Goal: Communication & Community: Answer question/provide support

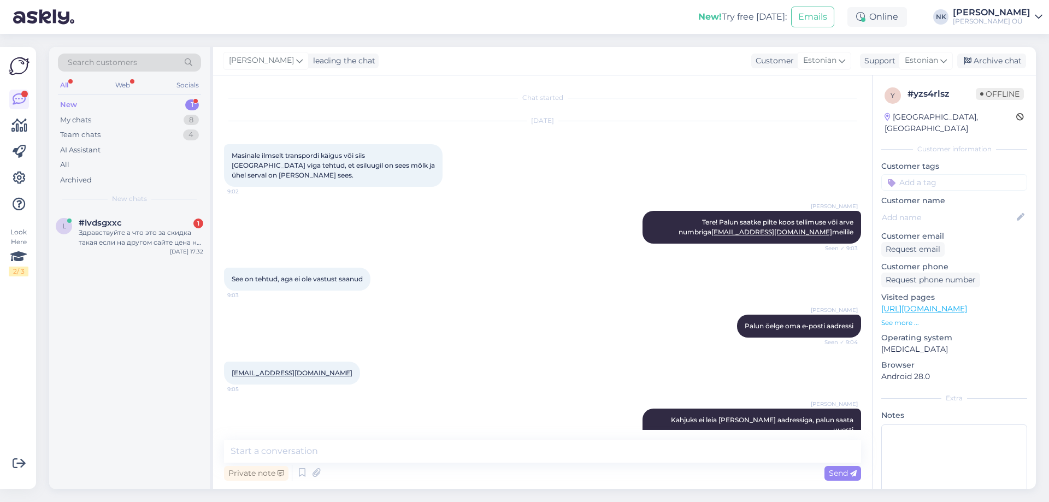
click at [115, 225] on span "#lvdsgxxc" at bounding box center [100, 223] width 43 height 10
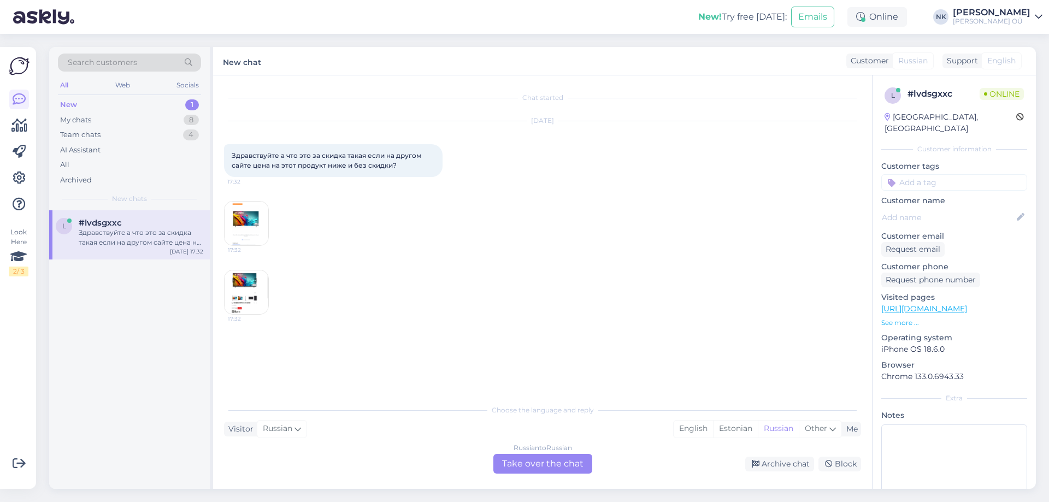
click at [259, 234] on img at bounding box center [247, 224] width 44 height 44
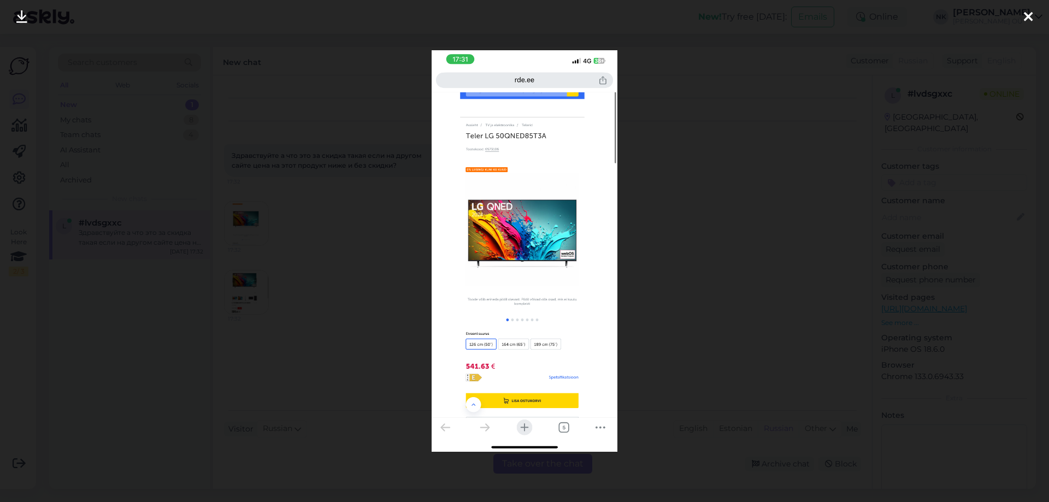
click at [676, 190] on div at bounding box center [524, 251] width 1049 height 502
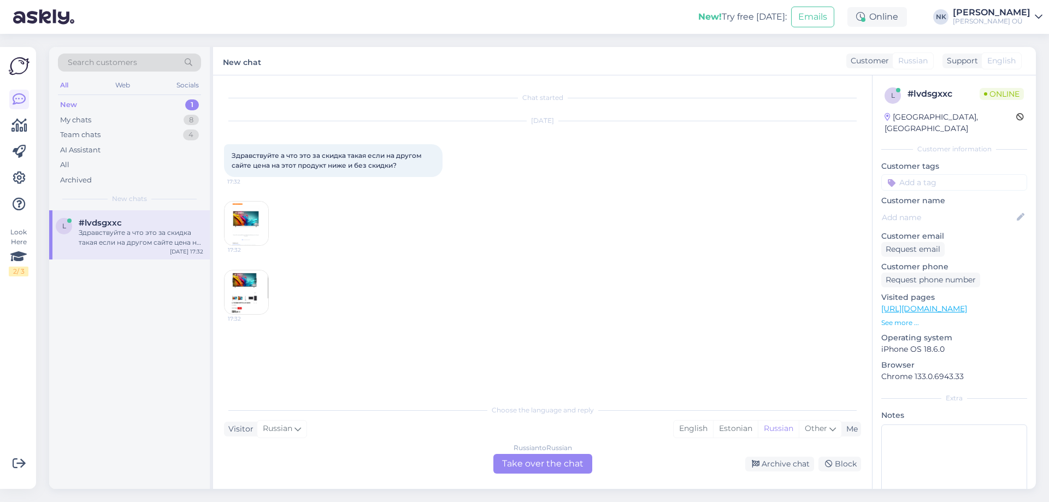
click at [254, 287] on img at bounding box center [247, 293] width 44 height 44
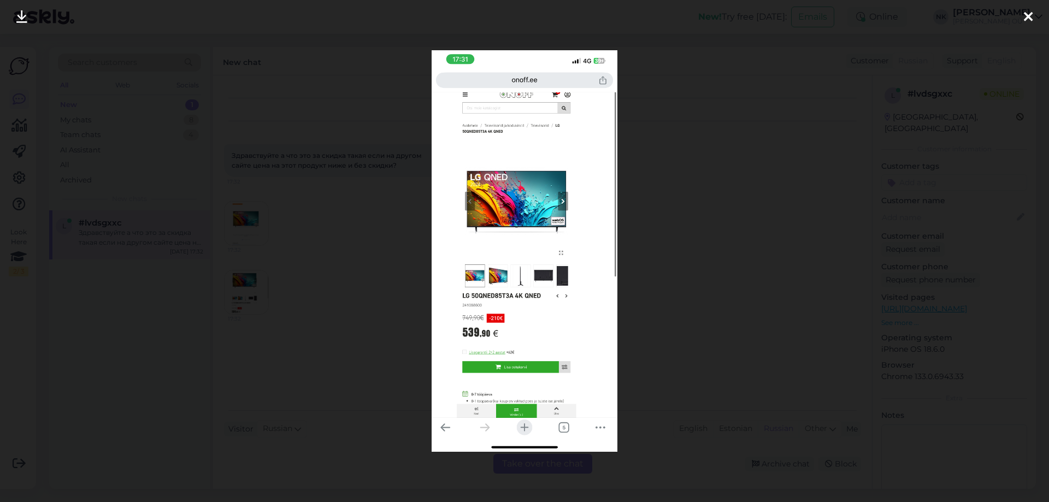
click at [672, 197] on div at bounding box center [524, 251] width 1049 height 502
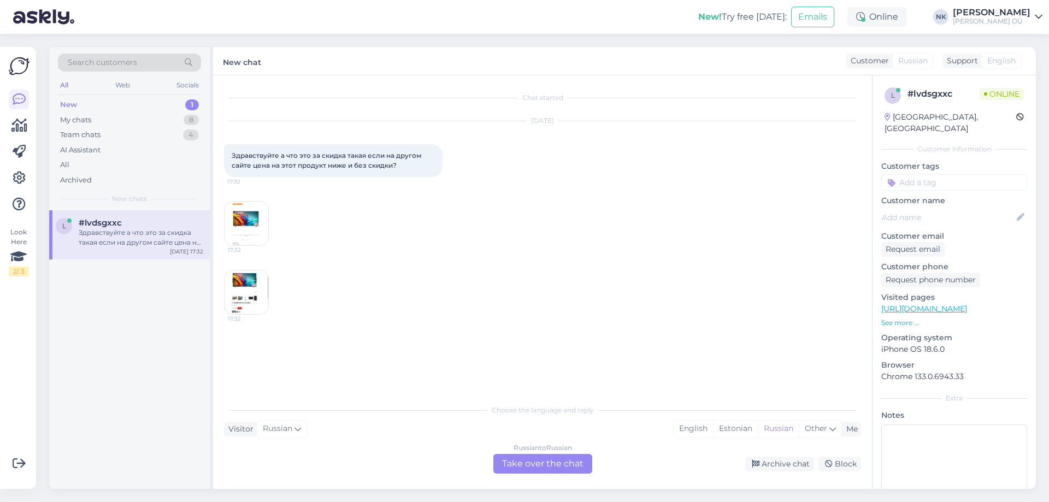
click at [556, 467] on div "Russian to Russian Take over the chat" at bounding box center [543, 464] width 99 height 20
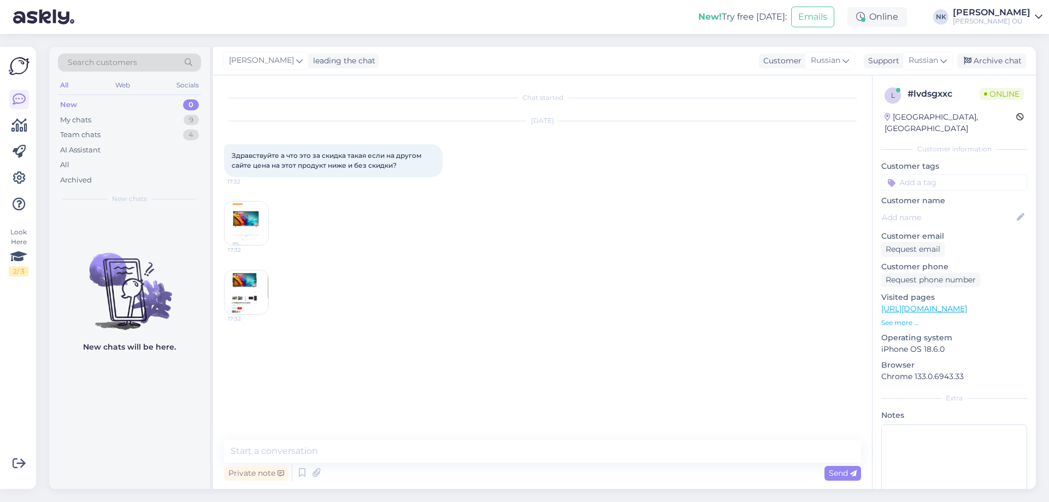
click at [449, 439] on div "Chat started [DATE] Здравствуйте а что это за скидка такая если на другом сайте…" at bounding box center [542, 282] width 659 height 414
click at [439, 449] on textarea at bounding box center [542, 451] width 637 height 23
click at [249, 283] on img at bounding box center [247, 293] width 44 height 44
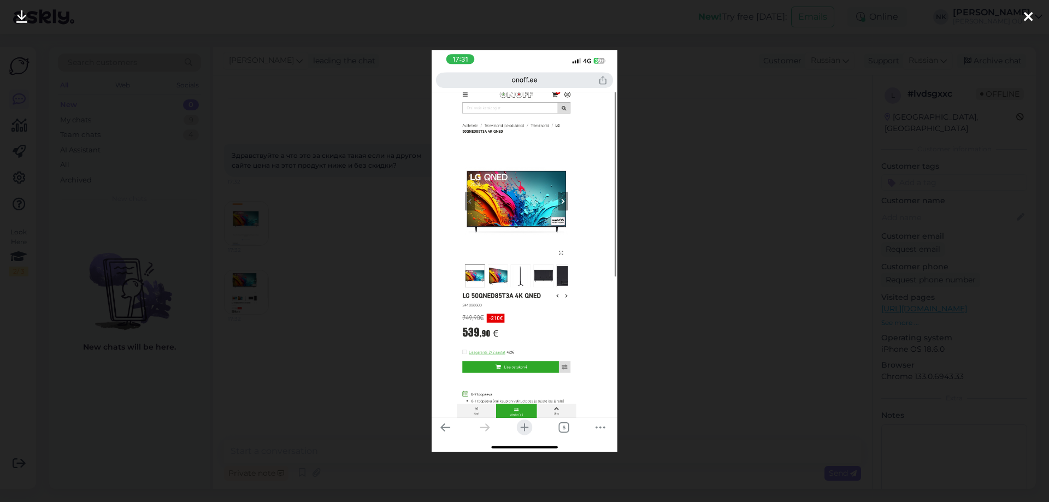
click at [673, 237] on div at bounding box center [524, 251] width 1049 height 502
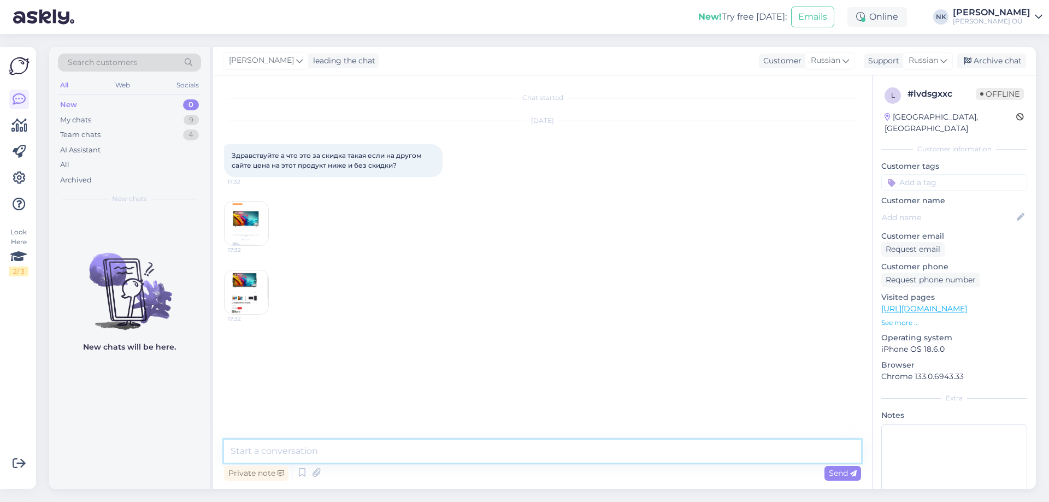
click at [355, 445] on textarea at bounding box center [542, 451] width 637 height 23
click at [437, 448] on textarea at bounding box center [542, 451] width 637 height 23
click at [265, 303] on img at bounding box center [247, 293] width 44 height 44
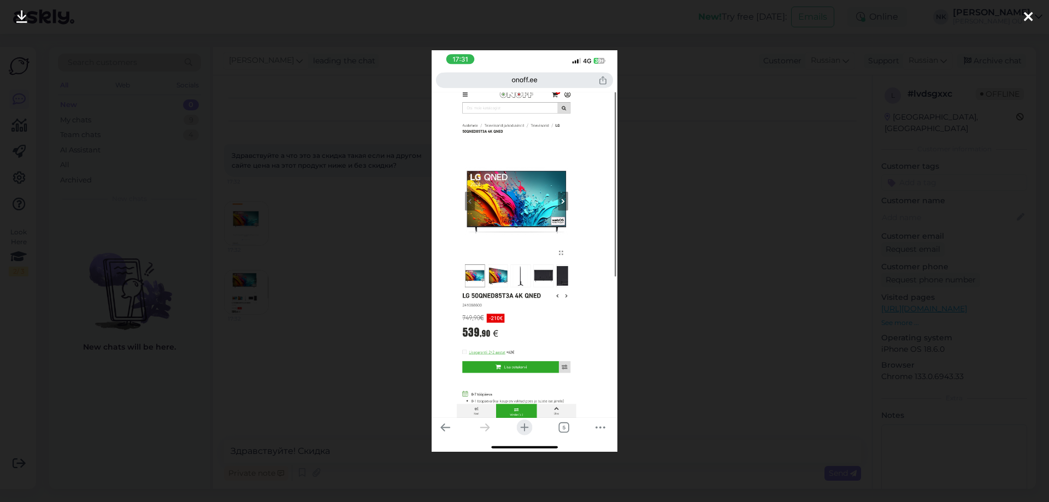
click at [653, 303] on div at bounding box center [524, 251] width 1049 height 502
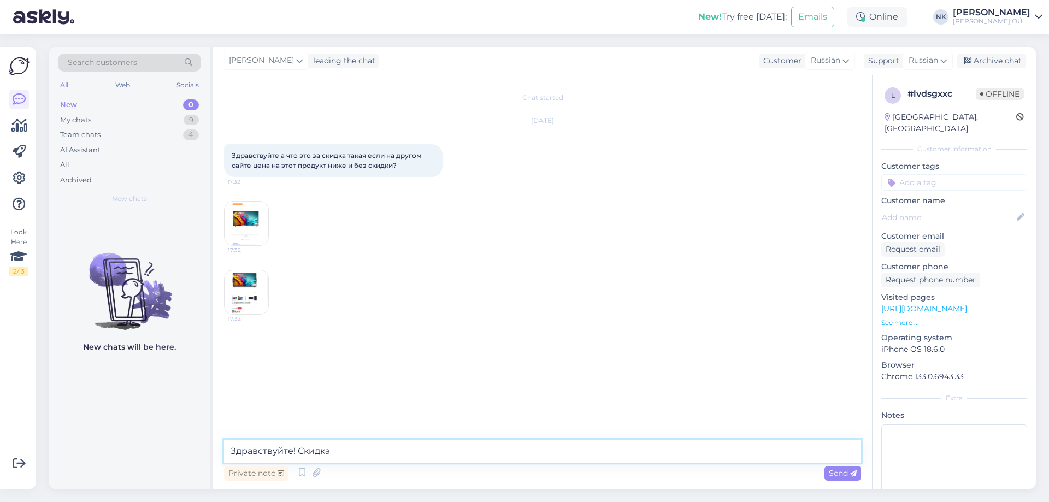
drag, startPoint x: 369, startPoint y: 443, endPoint x: 354, endPoint y: 456, distance: 19.8
click at [354, 456] on textarea "Здравствуйте! Скидка" at bounding box center [542, 451] width 637 height 23
click at [256, 308] on img at bounding box center [247, 293] width 44 height 44
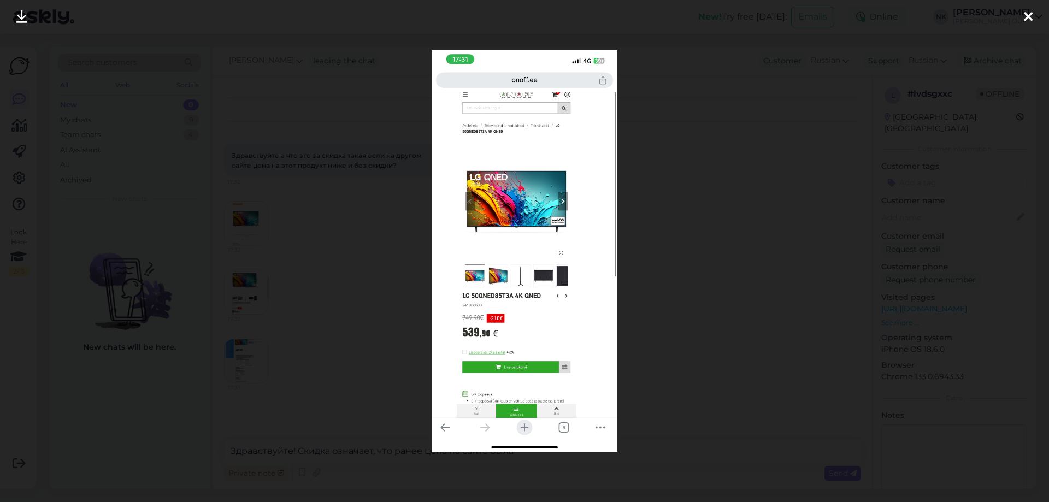
click at [691, 319] on div at bounding box center [524, 251] width 1049 height 502
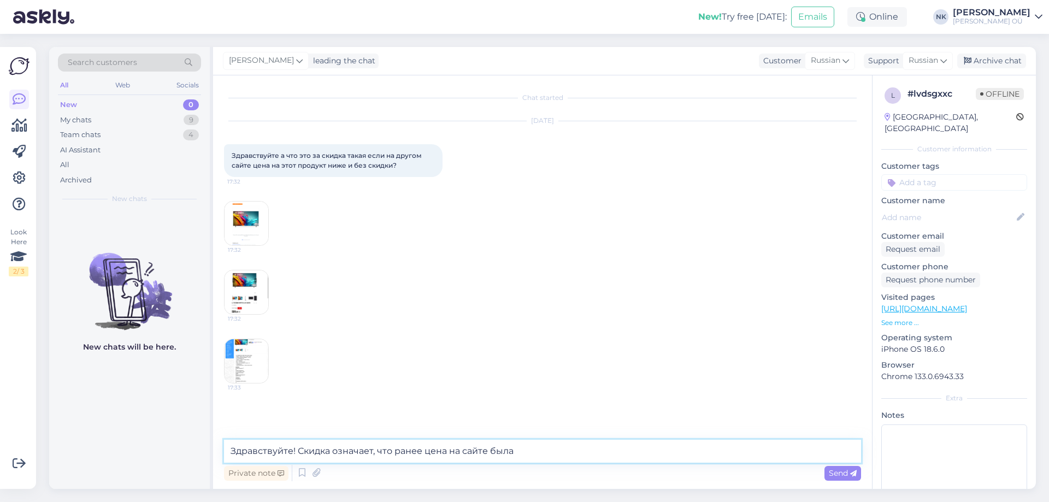
click at [580, 459] on textarea "Здравствуйте! Скидка означает, что ранее цена на сайте была" at bounding box center [542, 451] width 637 height 23
click at [245, 363] on img at bounding box center [247, 361] width 44 height 44
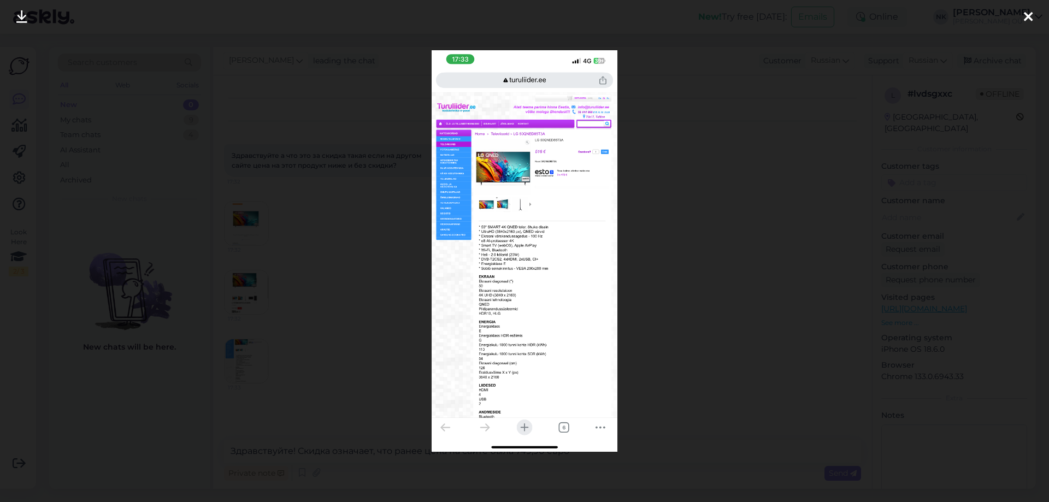
click at [708, 286] on div at bounding box center [524, 251] width 1049 height 502
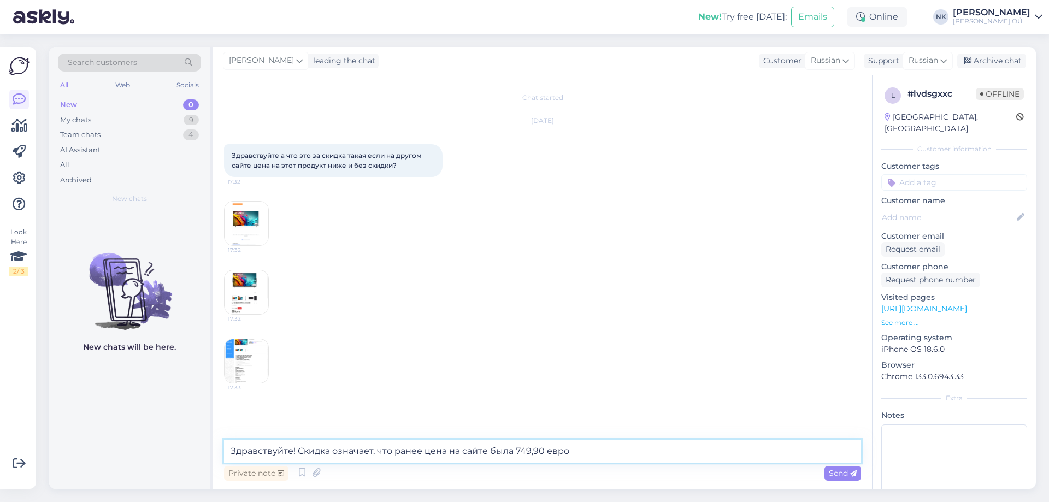
click at [588, 460] on textarea "Здравствуйте! Скидка означает, что ранее цена на сайте была 749,90 евро" at bounding box center [542, 451] width 637 height 23
click at [236, 292] on img at bounding box center [247, 293] width 44 height 44
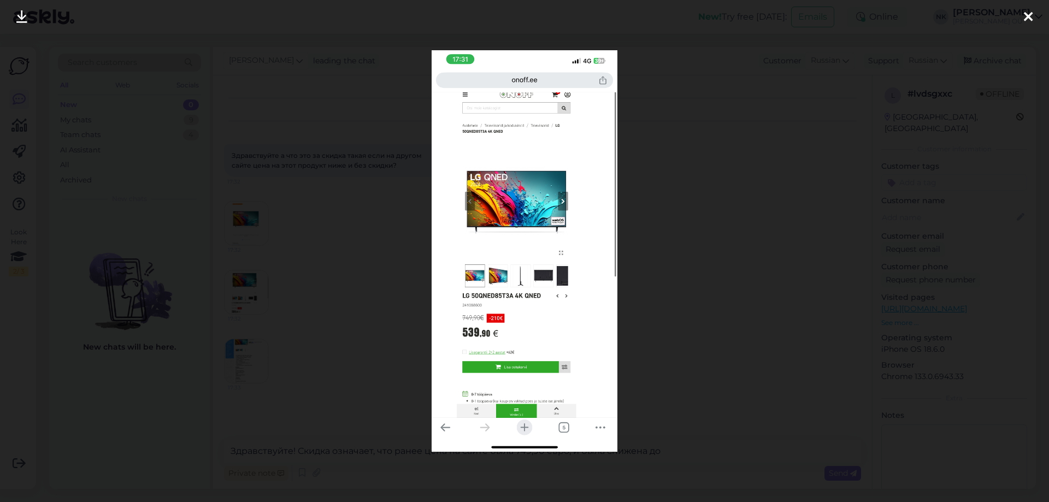
click at [752, 284] on div at bounding box center [524, 251] width 1049 height 502
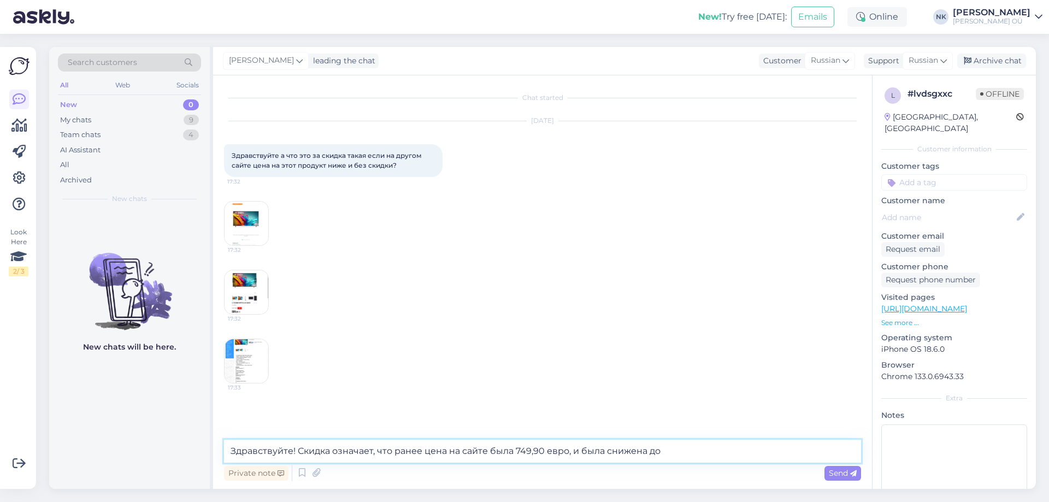
click at [700, 450] on textarea "Здравствуйте! Скидка означает, что ранее цена на сайте была 749,90 евро, и была…" at bounding box center [542, 451] width 637 height 23
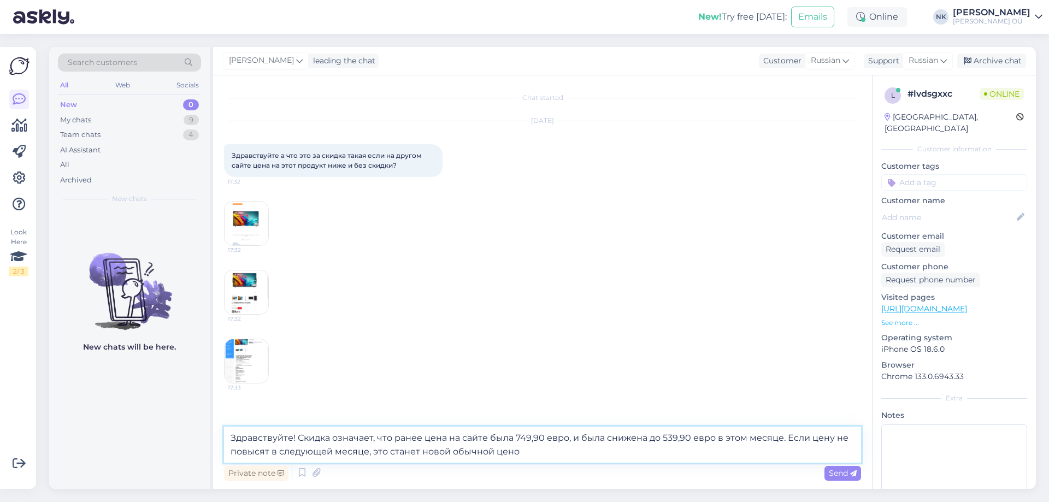
type textarea "Здравствуйте! Скидка означает, что ранее цена на сайте была 749,90 евро, и была…"
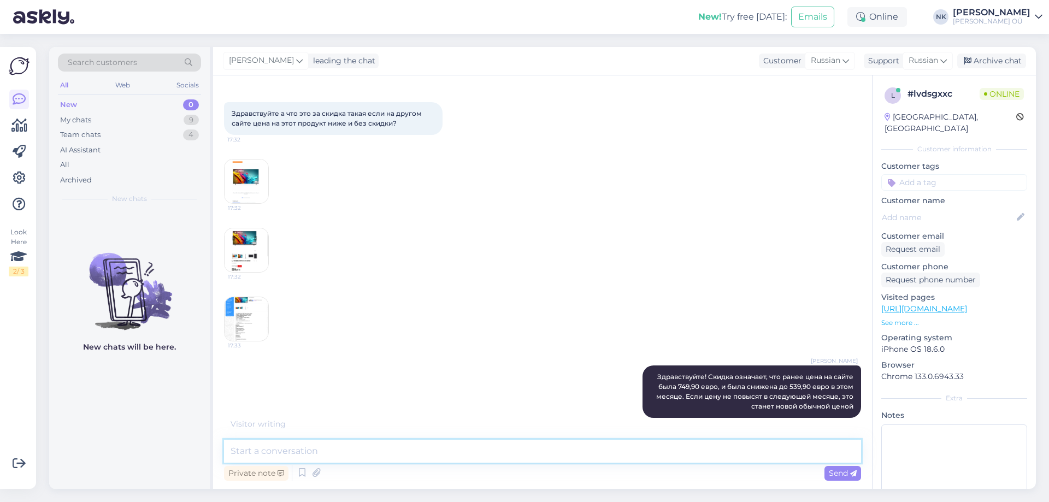
scroll to position [54, 0]
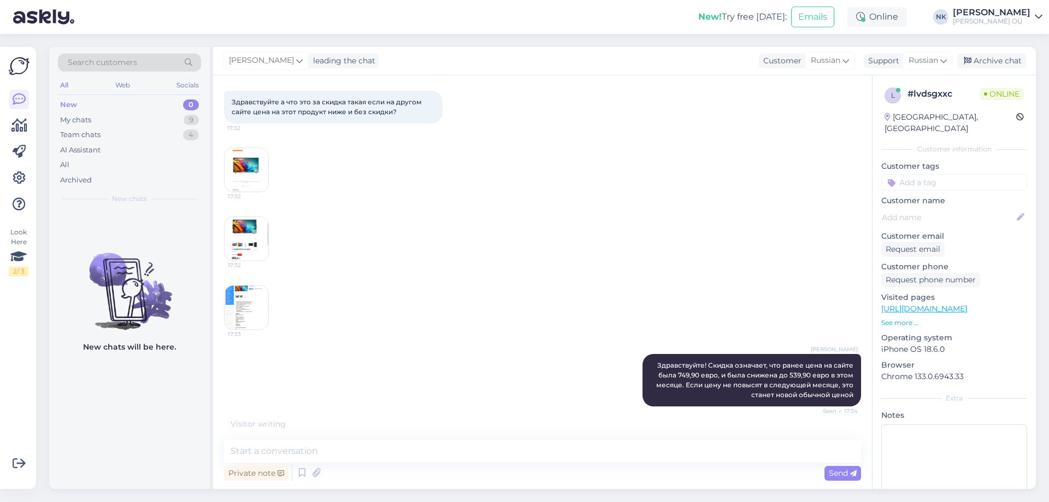
click at [967, 304] on link "[URL][DOMAIN_NAME]" at bounding box center [925, 309] width 86 height 10
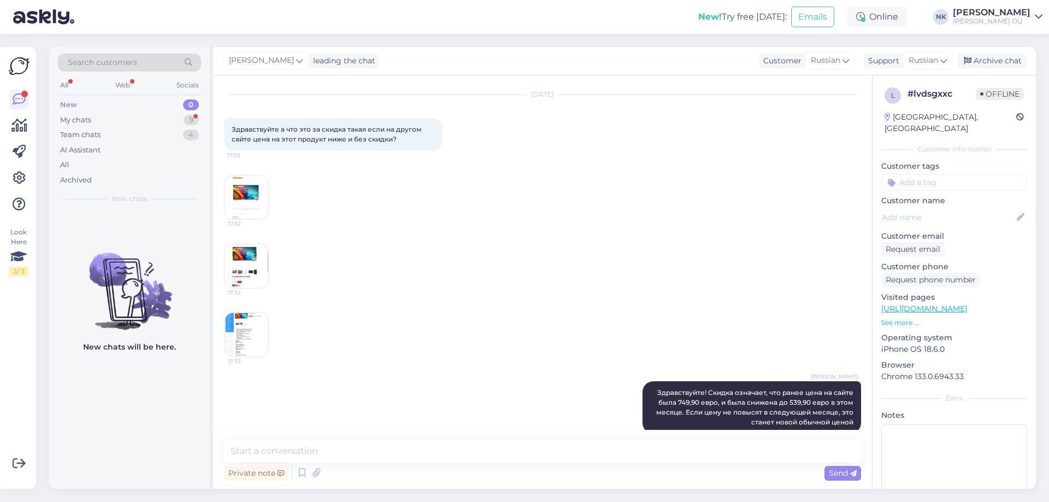
scroll to position [0, 0]
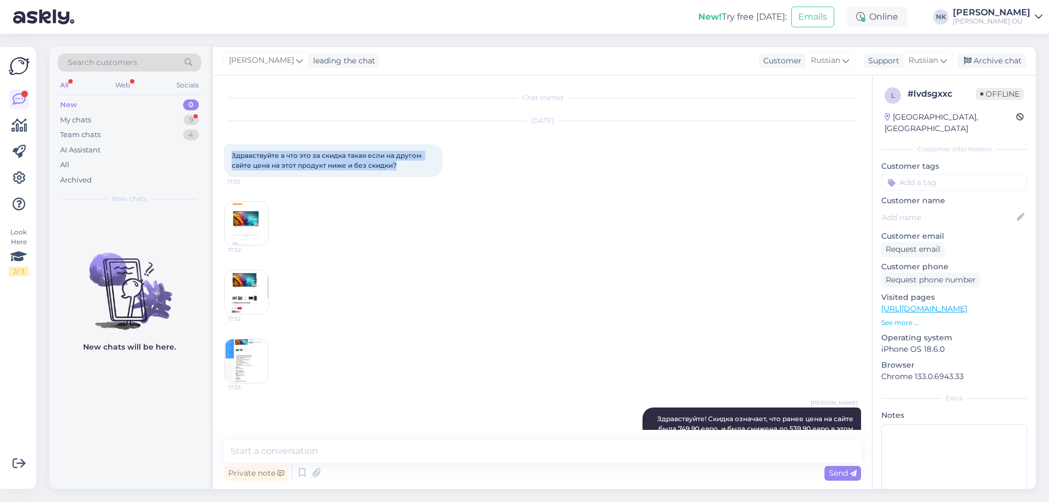
drag, startPoint x: 230, startPoint y: 152, endPoint x: 438, endPoint y: 179, distance: 209.3
click at [438, 179] on div "[DATE] Здравствуйте а что это за скидка такая если на другом сайте цена на этот…" at bounding box center [542, 218] width 637 height 218
copy span "Здравствуйте а что это за скидка такая если на другом сайте цена на этот продук…"
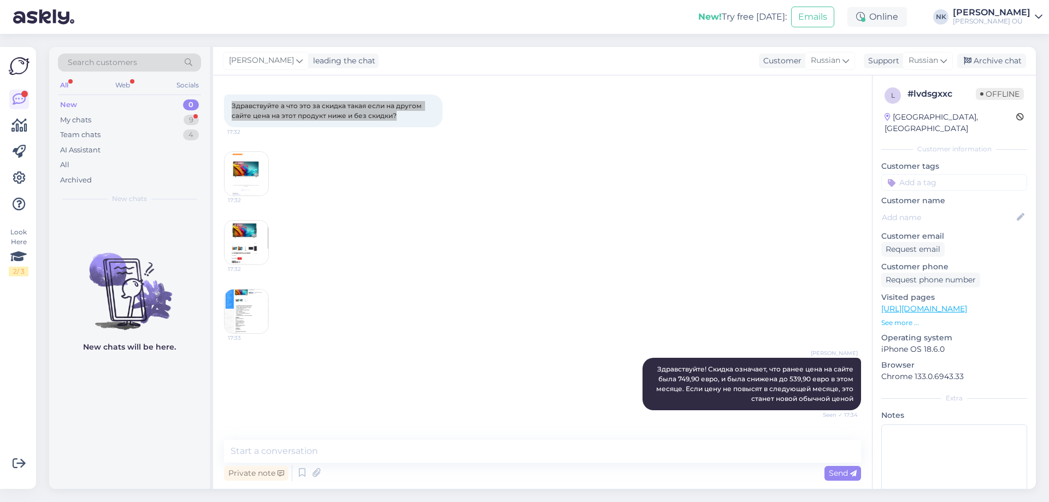
scroll to position [99, 0]
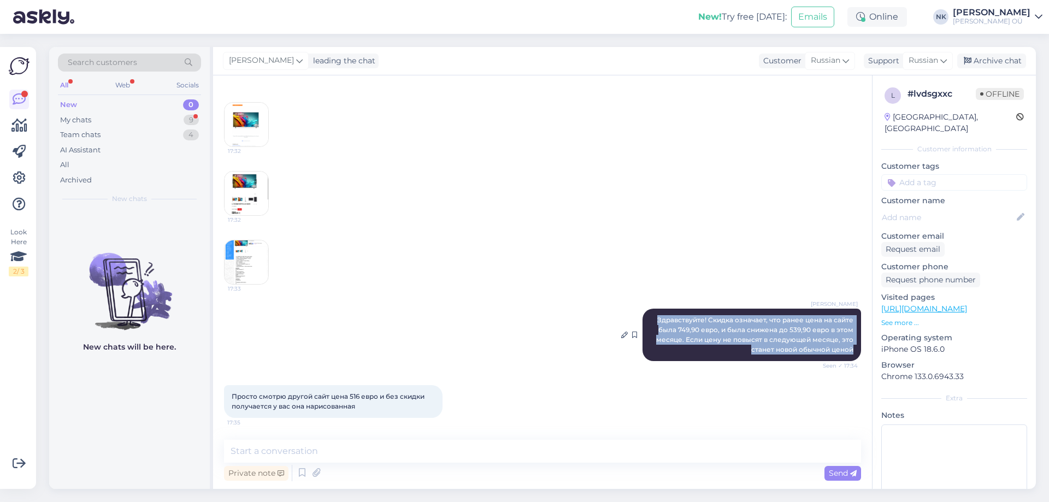
drag, startPoint x: 647, startPoint y: 318, endPoint x: 849, endPoint y: 351, distance: 205.4
click at [849, 351] on div "[PERSON_NAME] Здравствуйте! Скидка означает, что ранее цена на сайте была 749,9…" at bounding box center [752, 335] width 219 height 52
copy span "Здравствуйте! Скидка означает, что ранее цена на сайте была 749,90 евро, и была…"
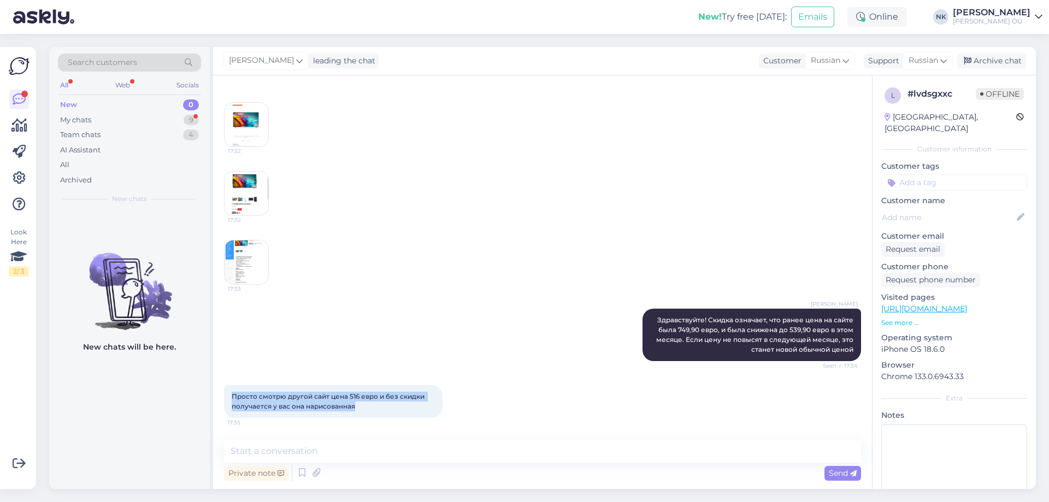
drag, startPoint x: 232, startPoint y: 396, endPoint x: 421, endPoint y: 412, distance: 189.8
click at [421, 412] on div "Просто смотрю другой сайт цена 516 евро и без скидки получается у вас она нарис…" at bounding box center [333, 401] width 219 height 33
copy span "Просто смотрю другой сайт цена 516 евро и без скидки получается у вас она нарис…"
click at [150, 116] on div "My chats 9" at bounding box center [129, 120] width 143 height 15
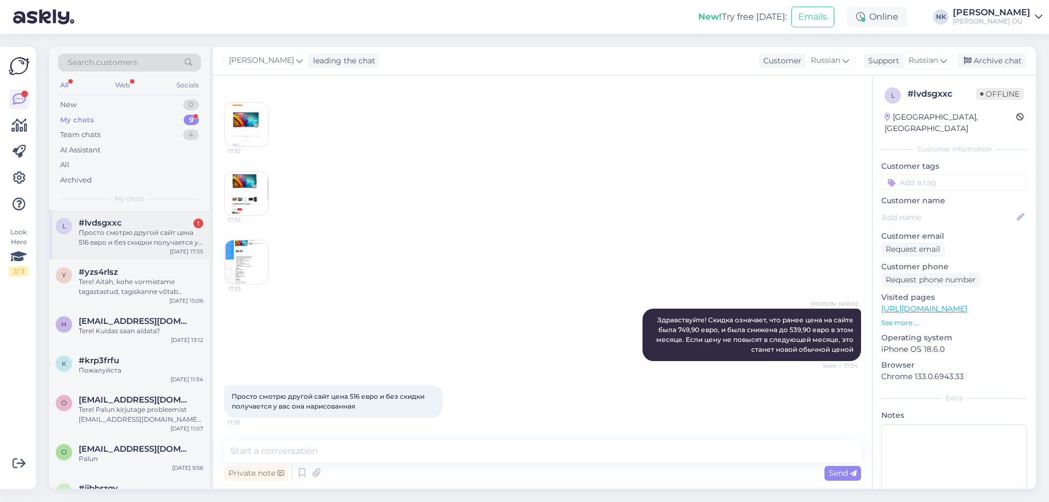
click at [152, 227] on div "#lvdsgxxc 1" at bounding box center [141, 223] width 125 height 10
